Goal: Information Seeking & Learning: Learn about a topic

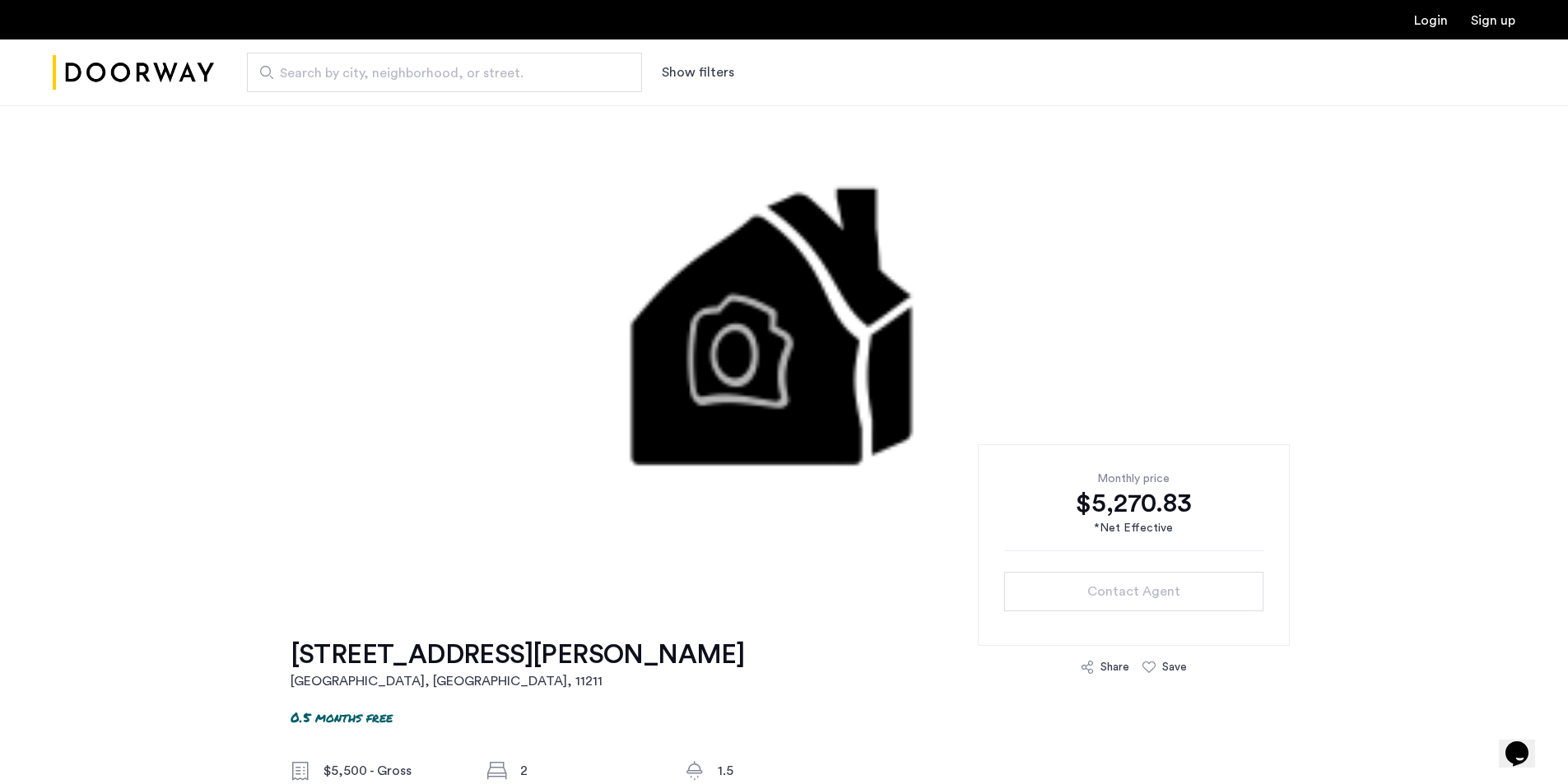
click at [326, 69] on span "Search by city, neighborhood, or street." at bounding box center [438, 74] width 316 height 20
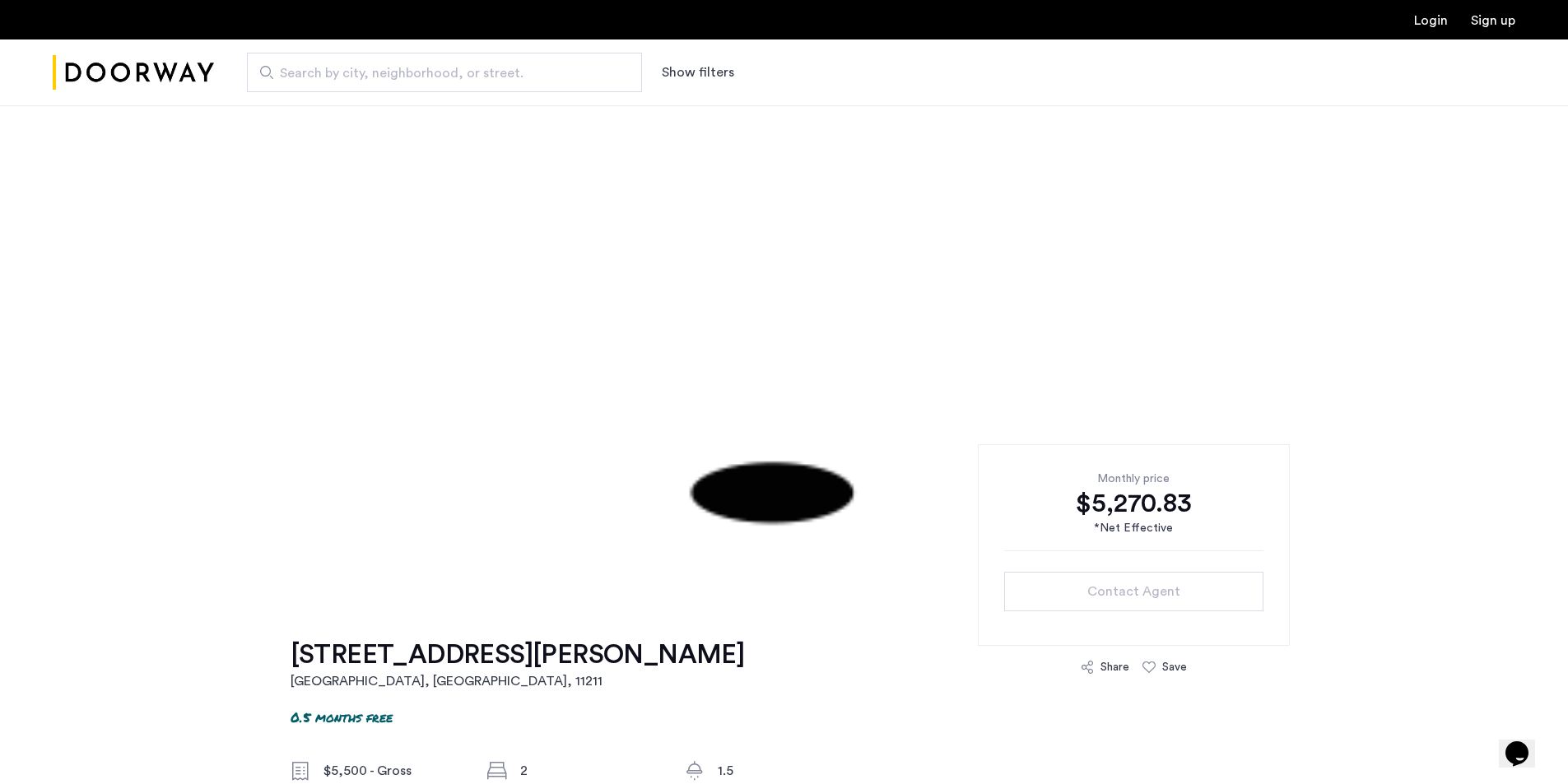
click at [326, 69] on input "Search by city, neighborhood, or street." at bounding box center [445, 73] width 395 height 40
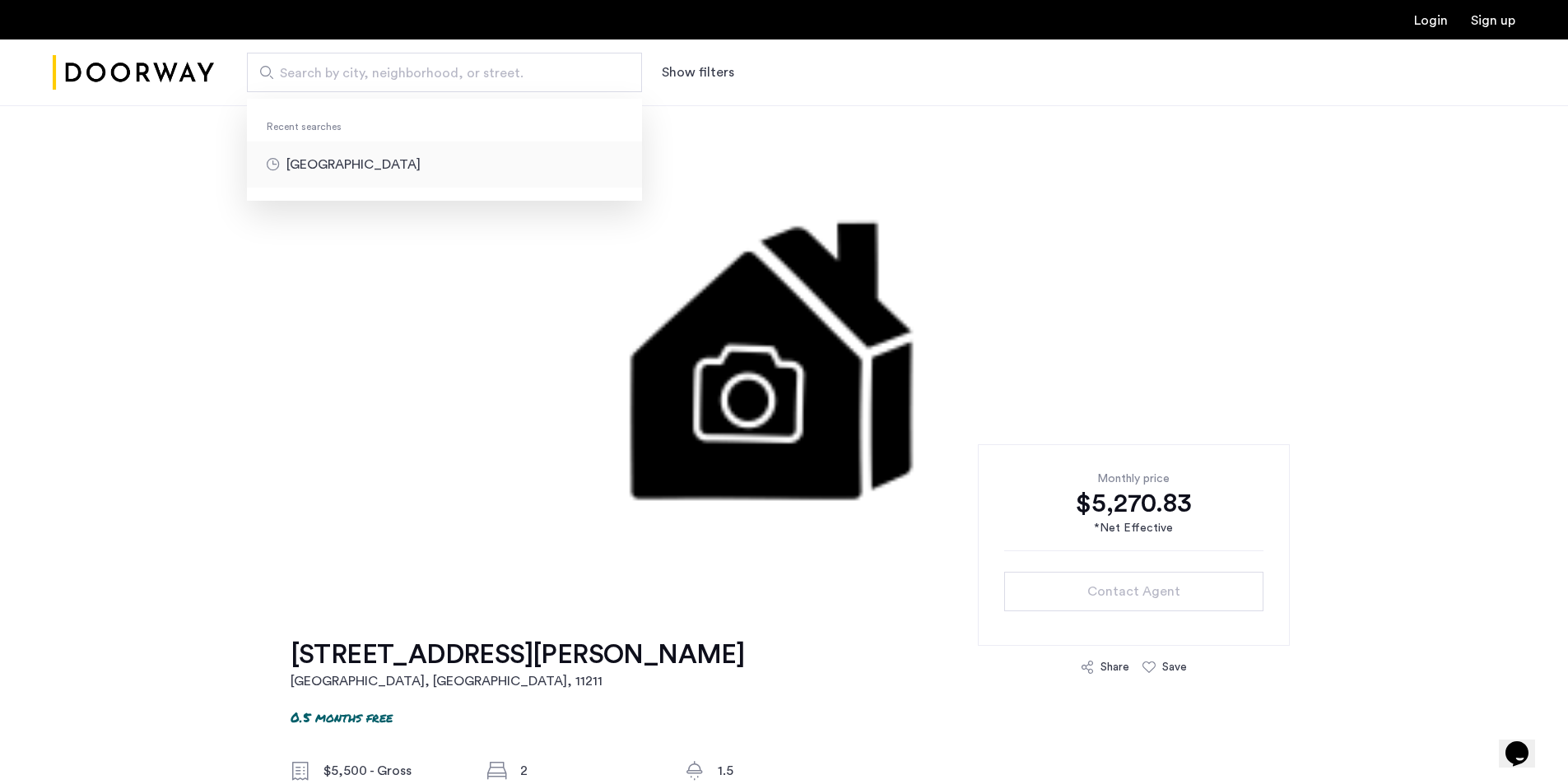
type input "**********"
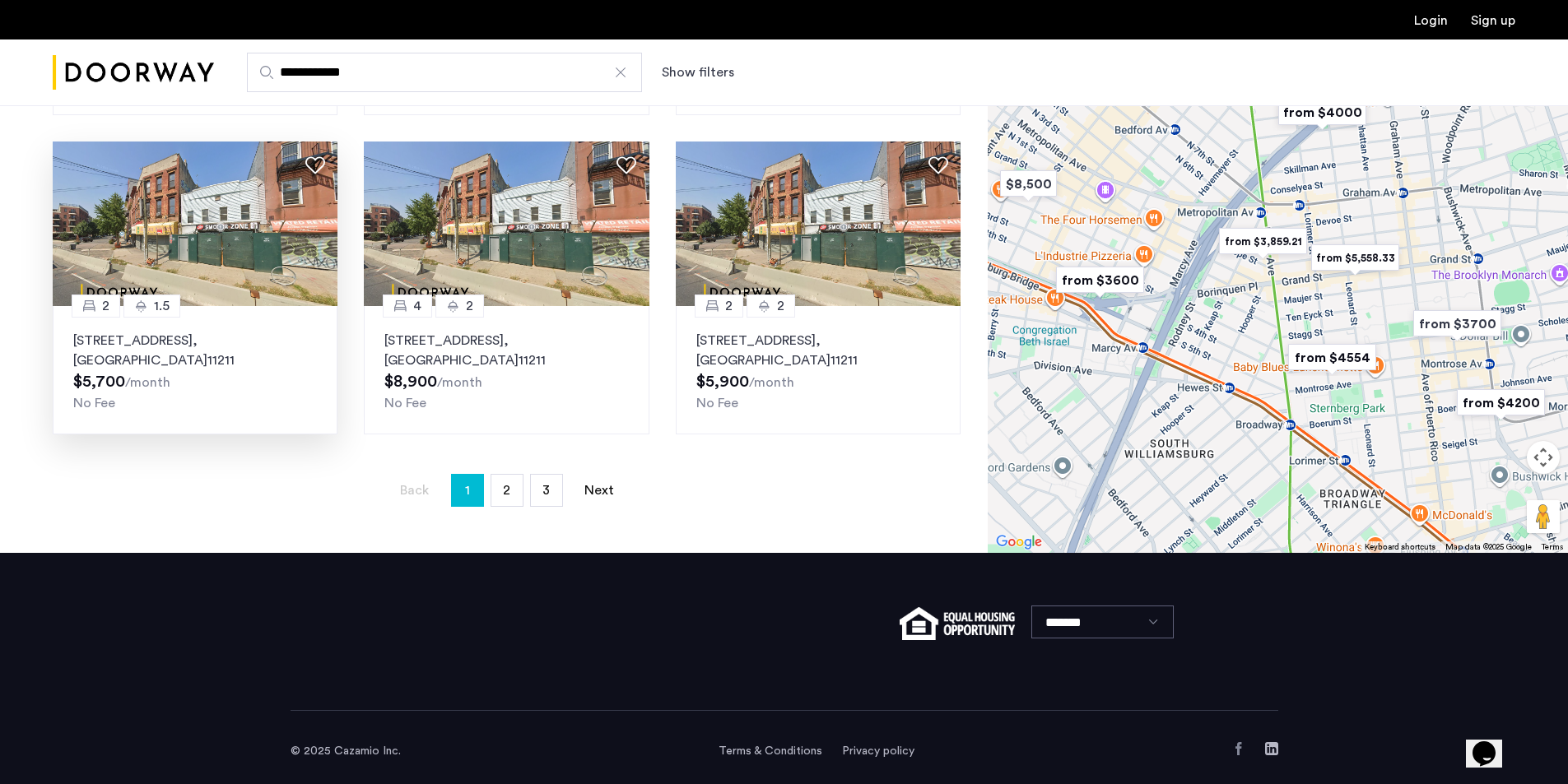
scroll to position [1061, 0]
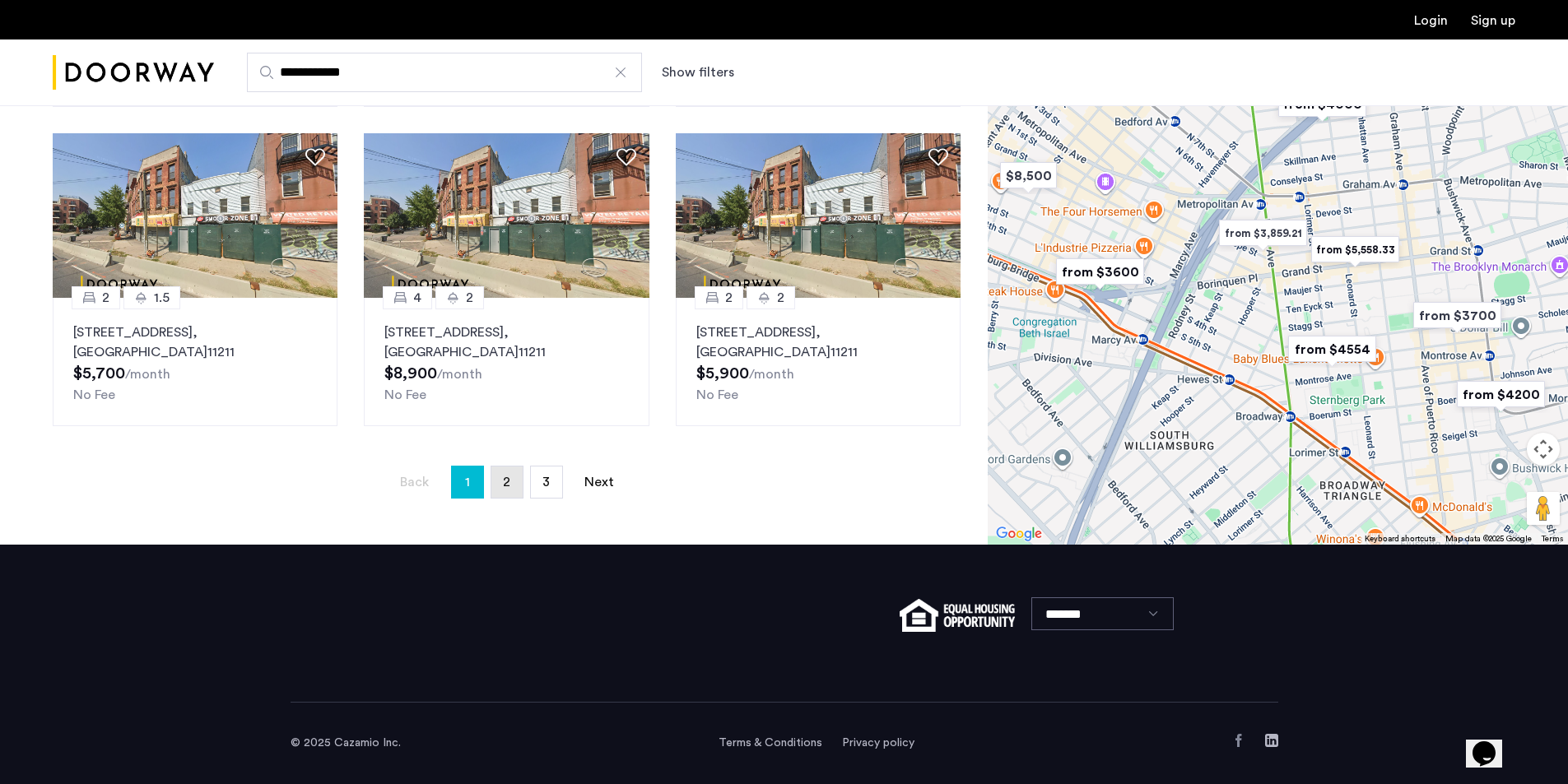
click at [508, 484] on span "2" at bounding box center [506, 482] width 7 height 13
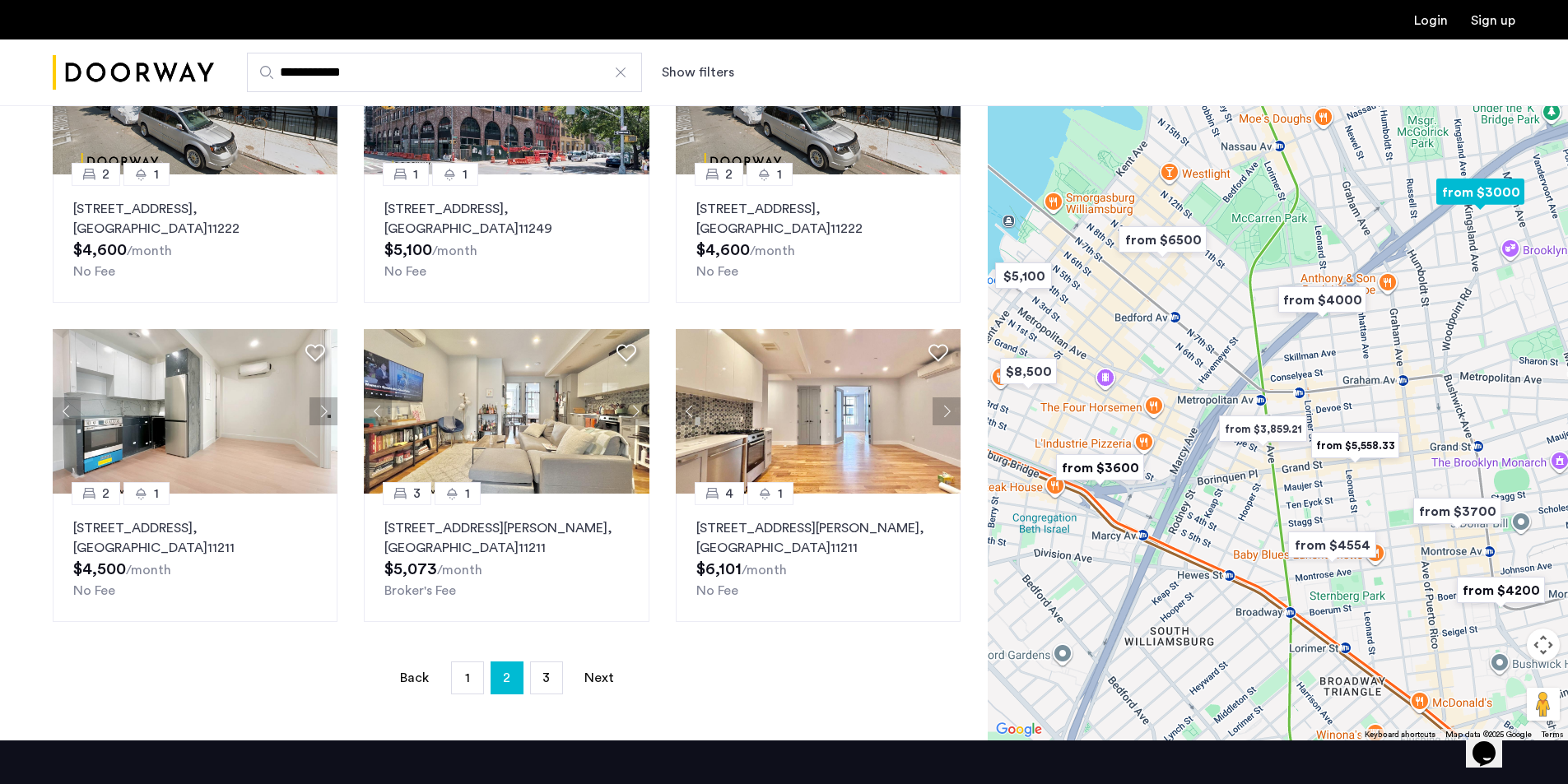
scroll to position [905, 0]
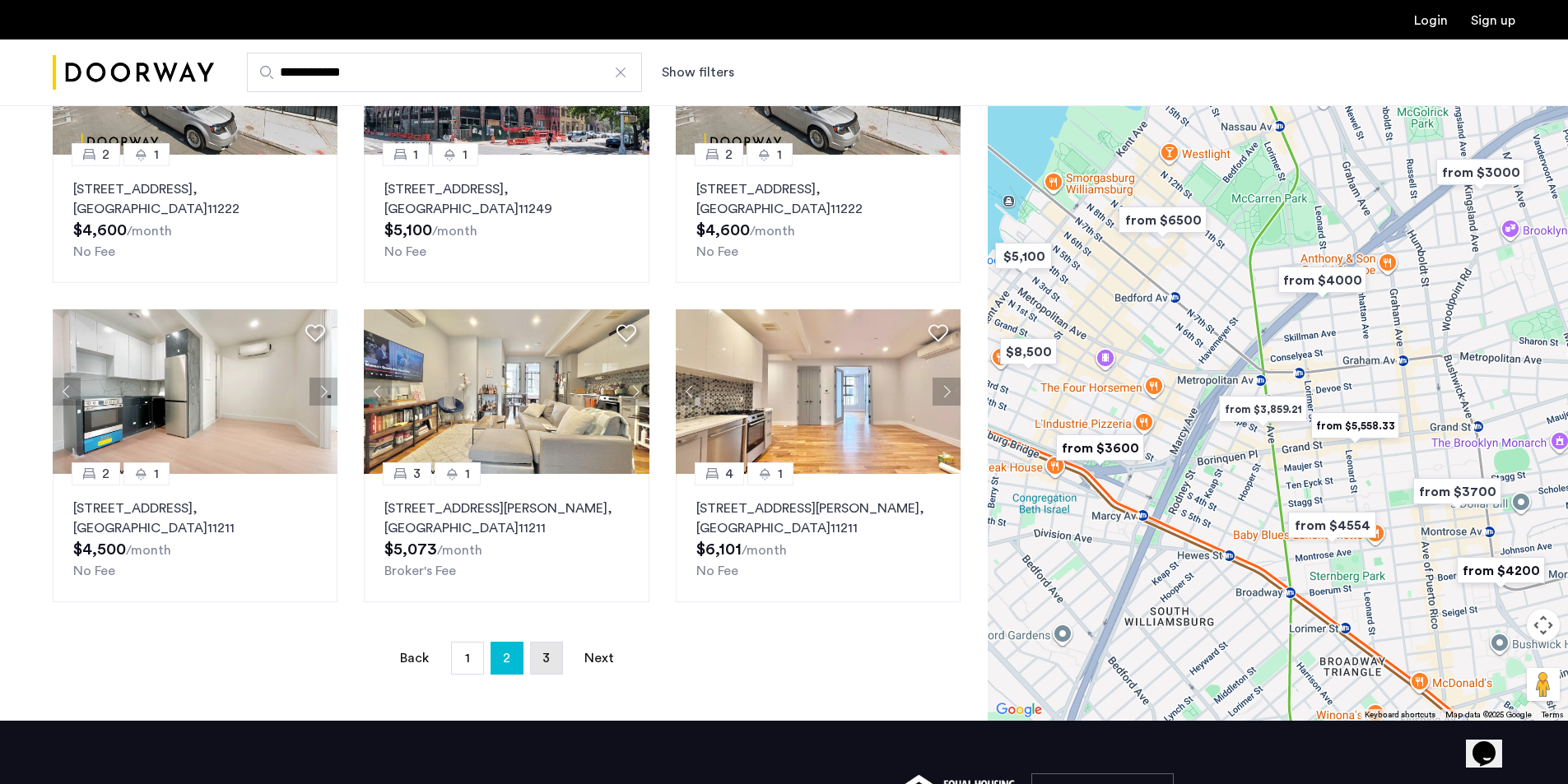
click at [545, 658] on span "3" at bounding box center [546, 658] width 7 height 13
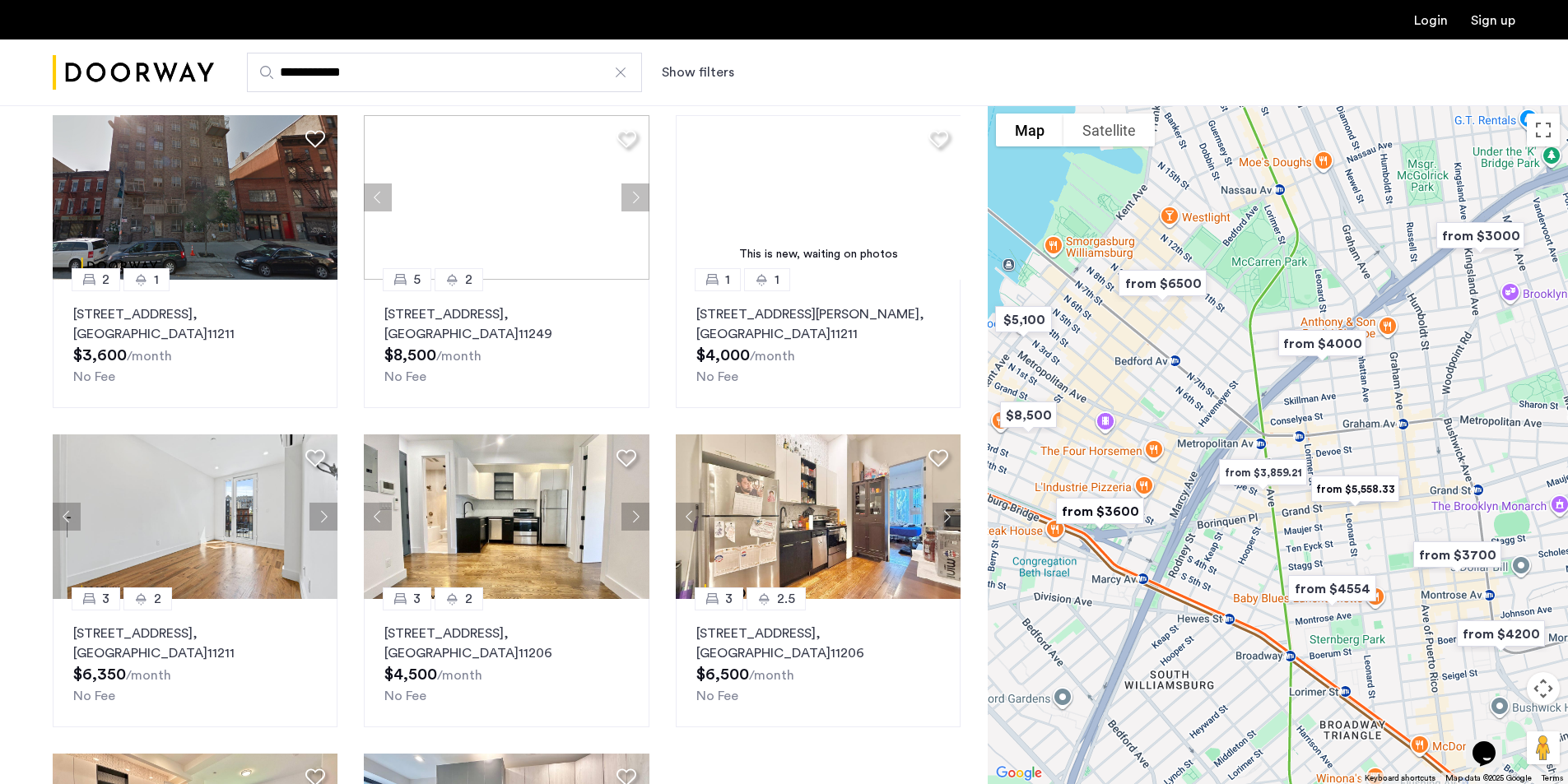
scroll to position [411, 0]
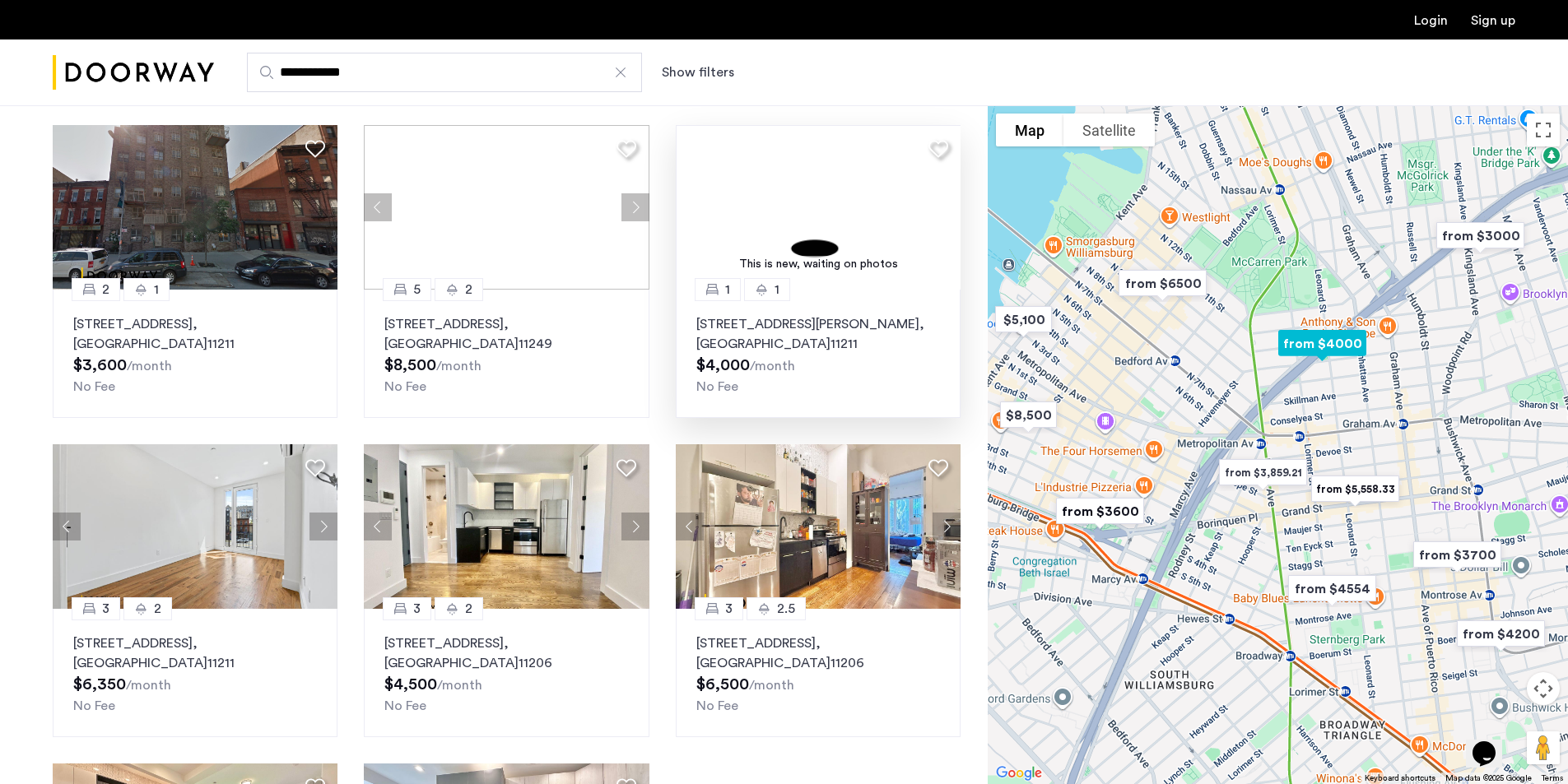
click at [741, 325] on p "366 Leonard Street, Unit 2C, Brooklyn , NY 11211" at bounding box center [817, 334] width 244 height 40
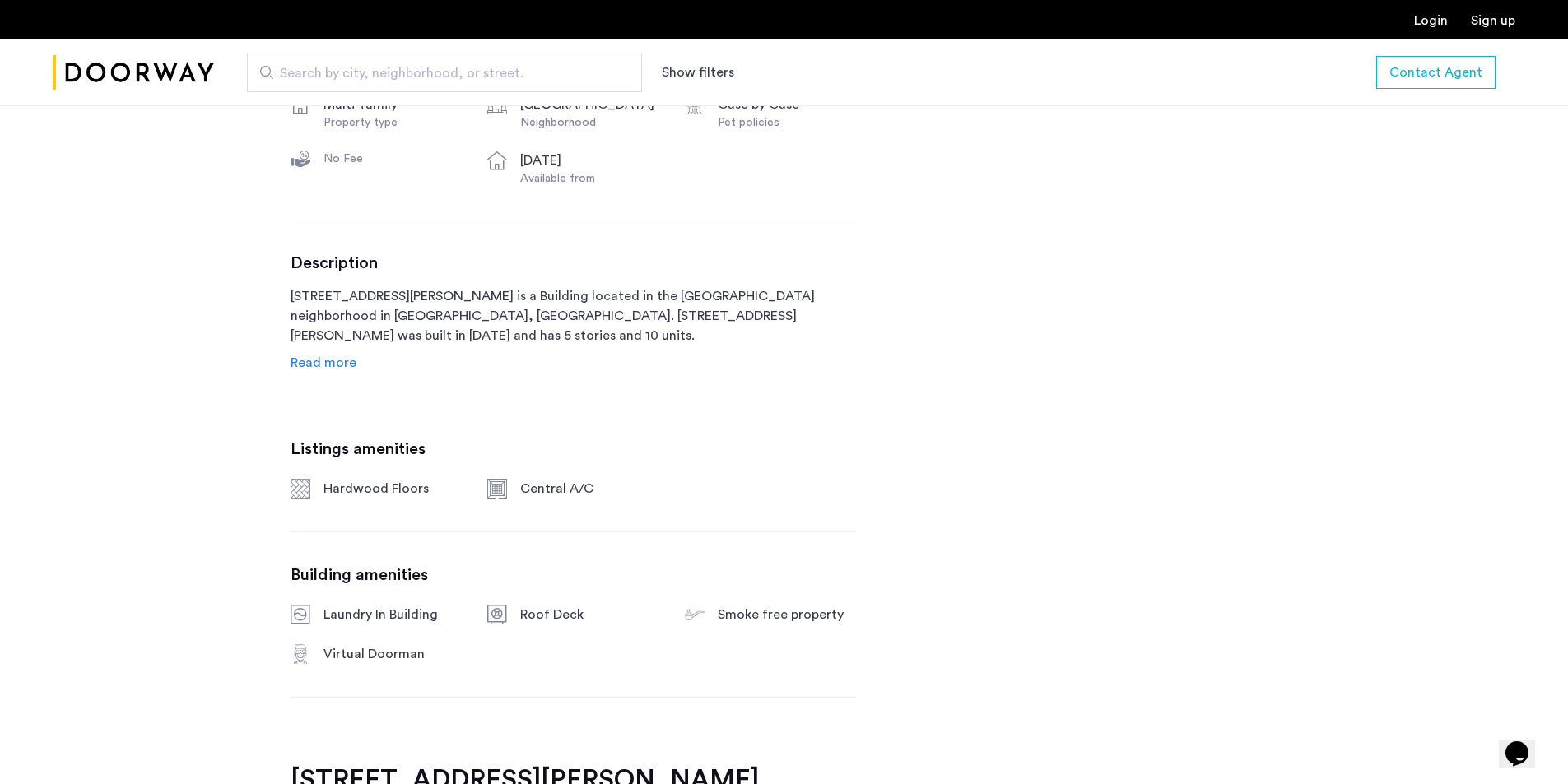
scroll to position [722, 0]
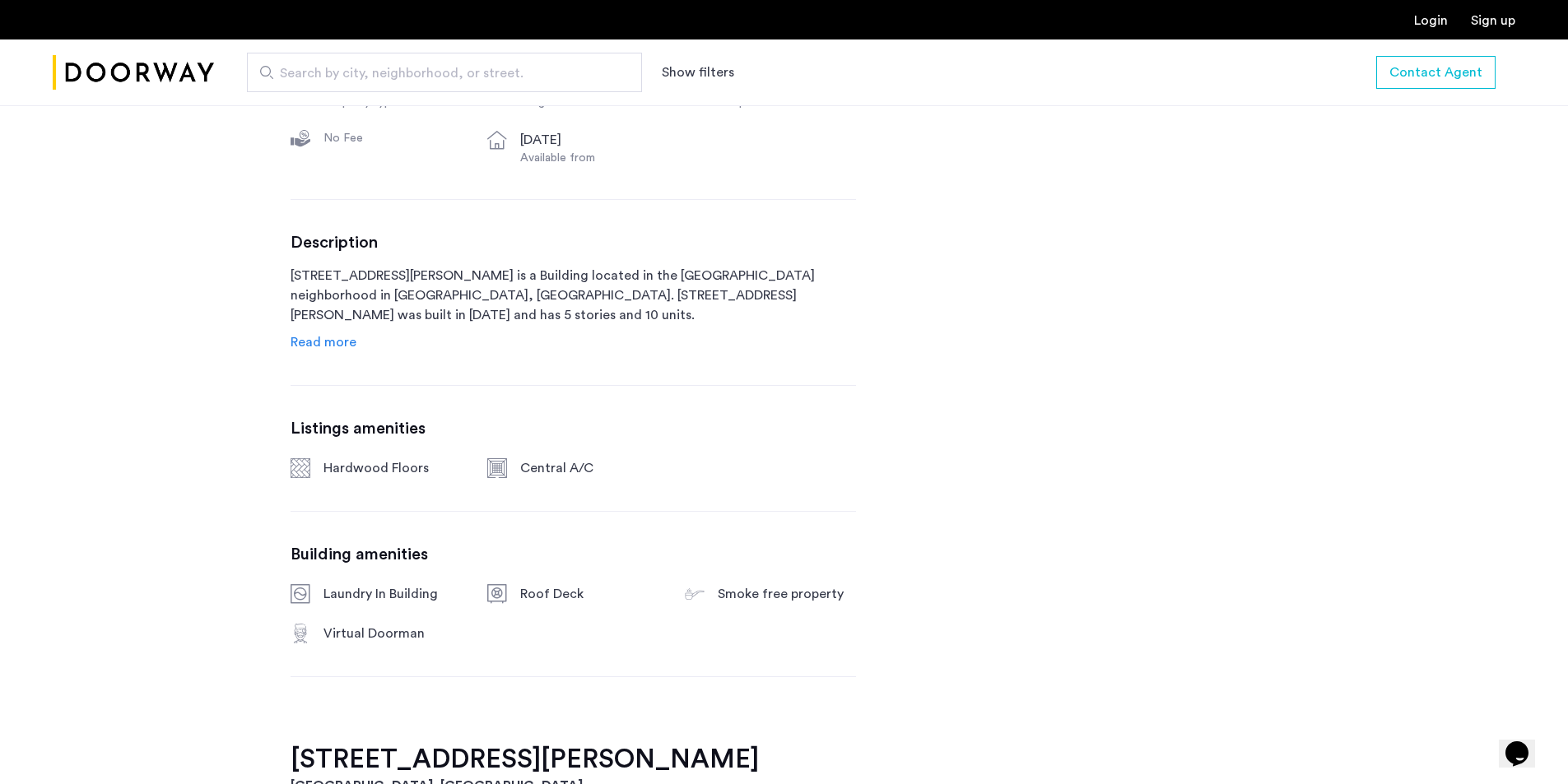
click at [335, 341] on span "Read more" at bounding box center [323, 342] width 66 height 13
